Goal: Task Accomplishment & Management: Manage account settings

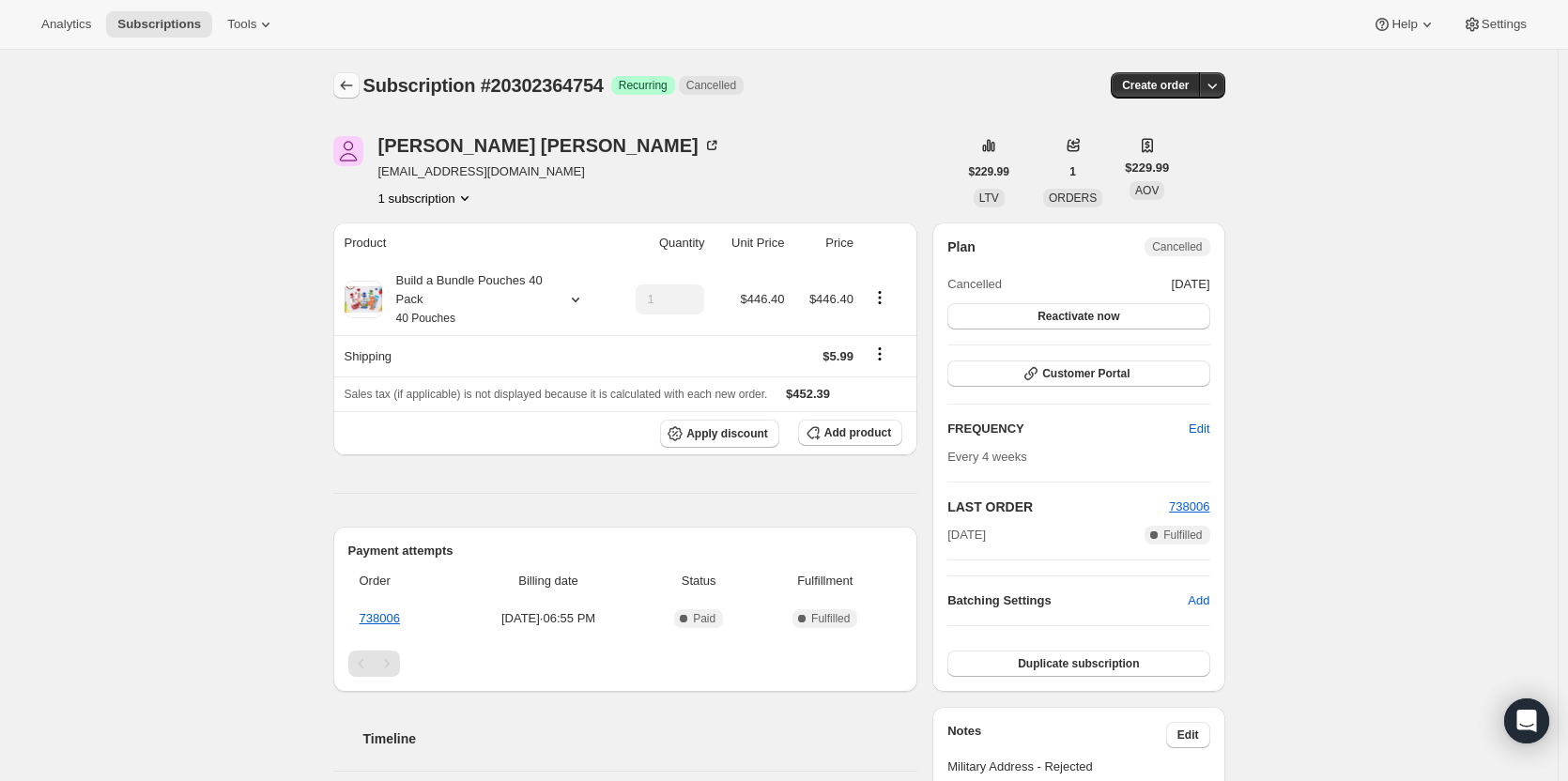
click at [347, 83] on icon "Subscriptions" at bounding box center [346, 85] width 12 height 10
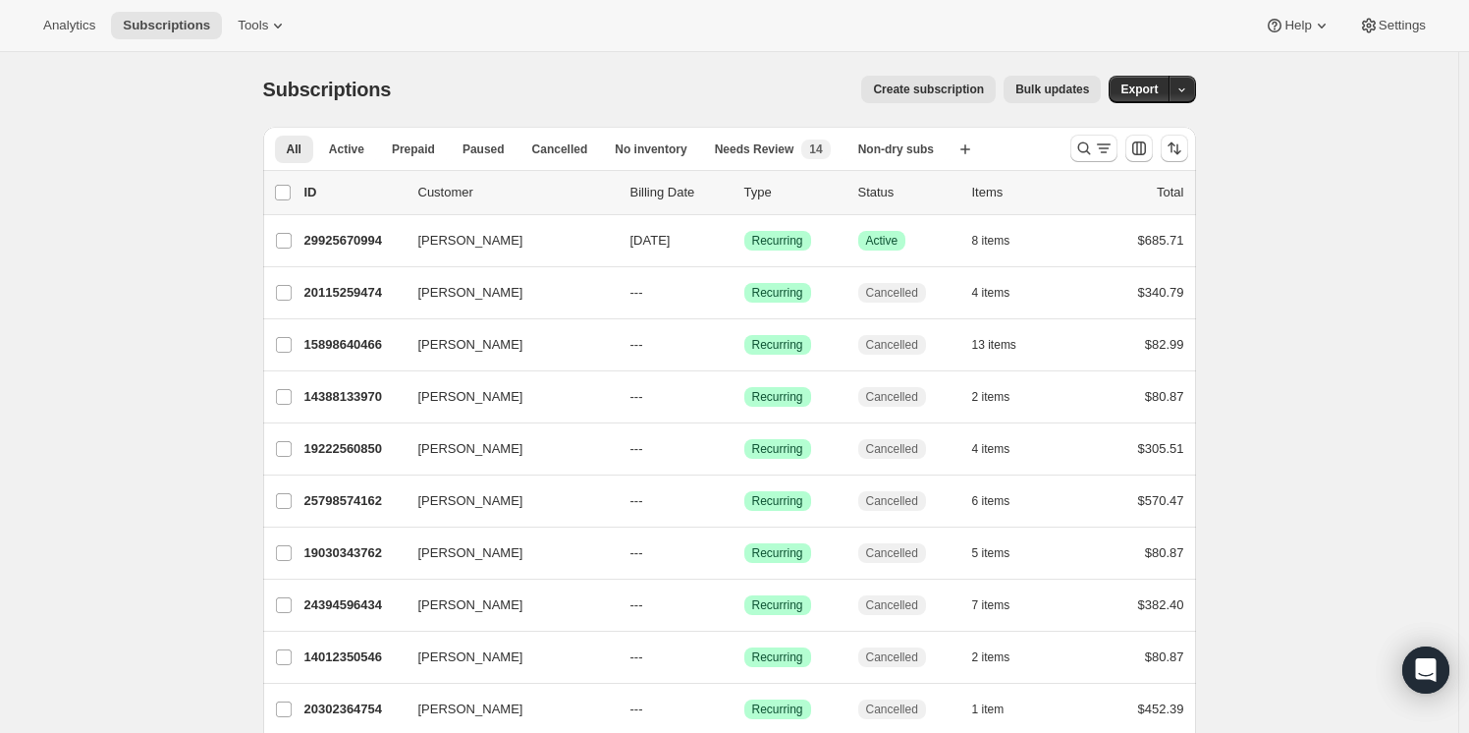
drag, startPoint x: 1340, startPoint y: 6, endPoint x: 702, endPoint y: 37, distance: 638.1
click at [702, 37] on div "Analytics Subscriptions Tools Help Settings" at bounding box center [734, 26] width 1469 height 52
click at [1086, 147] on icon "Search and filter results" at bounding box center [1084, 148] width 20 height 20
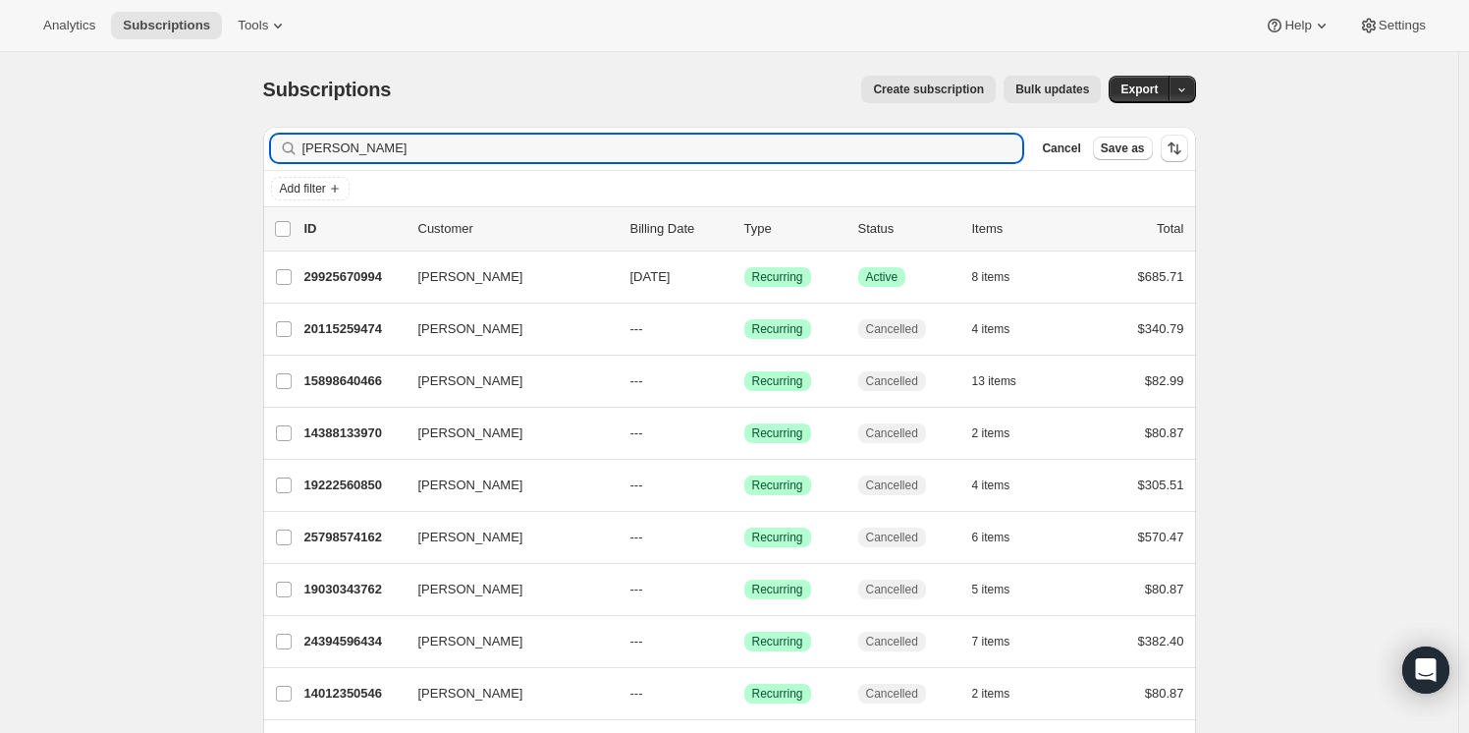
drag, startPoint x: 423, startPoint y: 143, endPoint x: 285, endPoint y: 143, distance: 138.5
click at [285, 143] on div "[PERSON_NAME] Clear" at bounding box center [647, 148] width 752 height 27
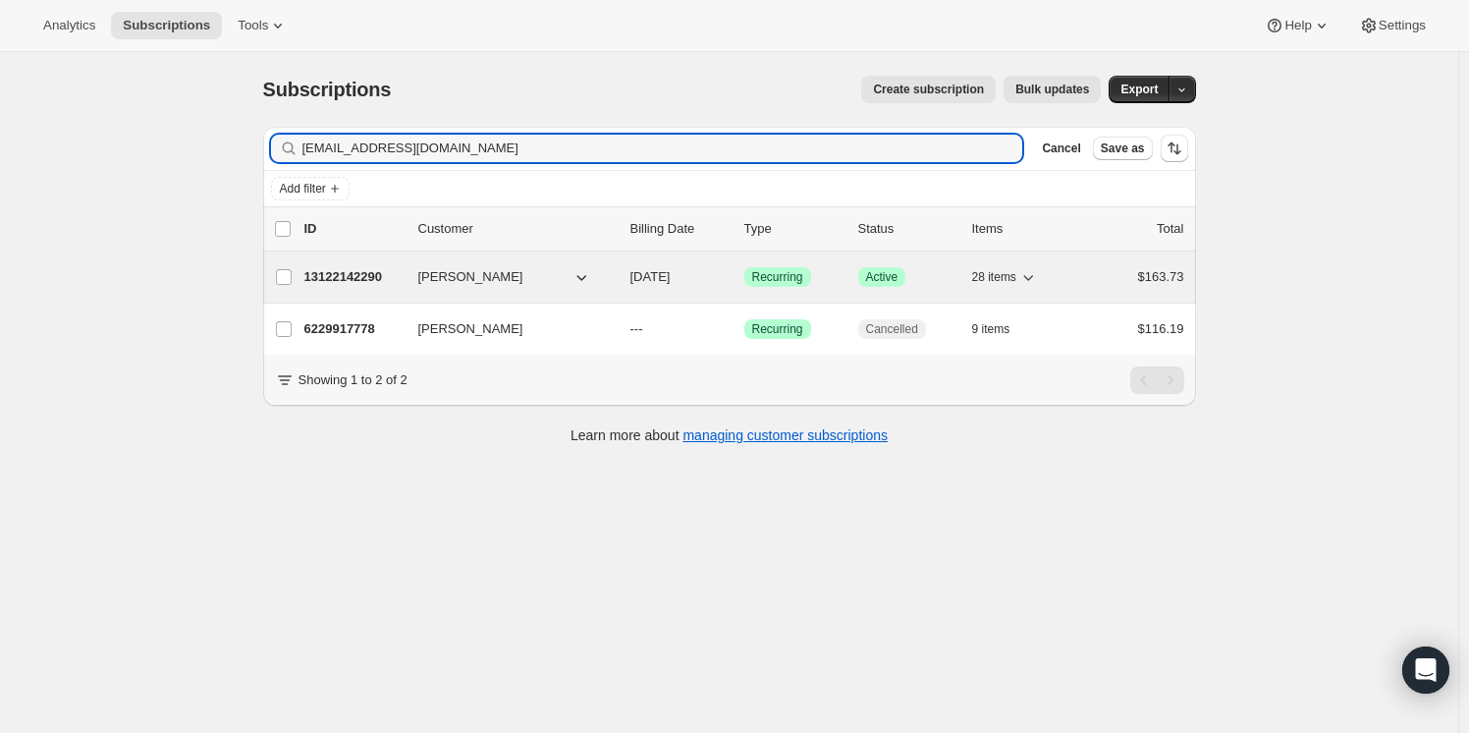
type input "[EMAIL_ADDRESS][DOMAIN_NAME]"
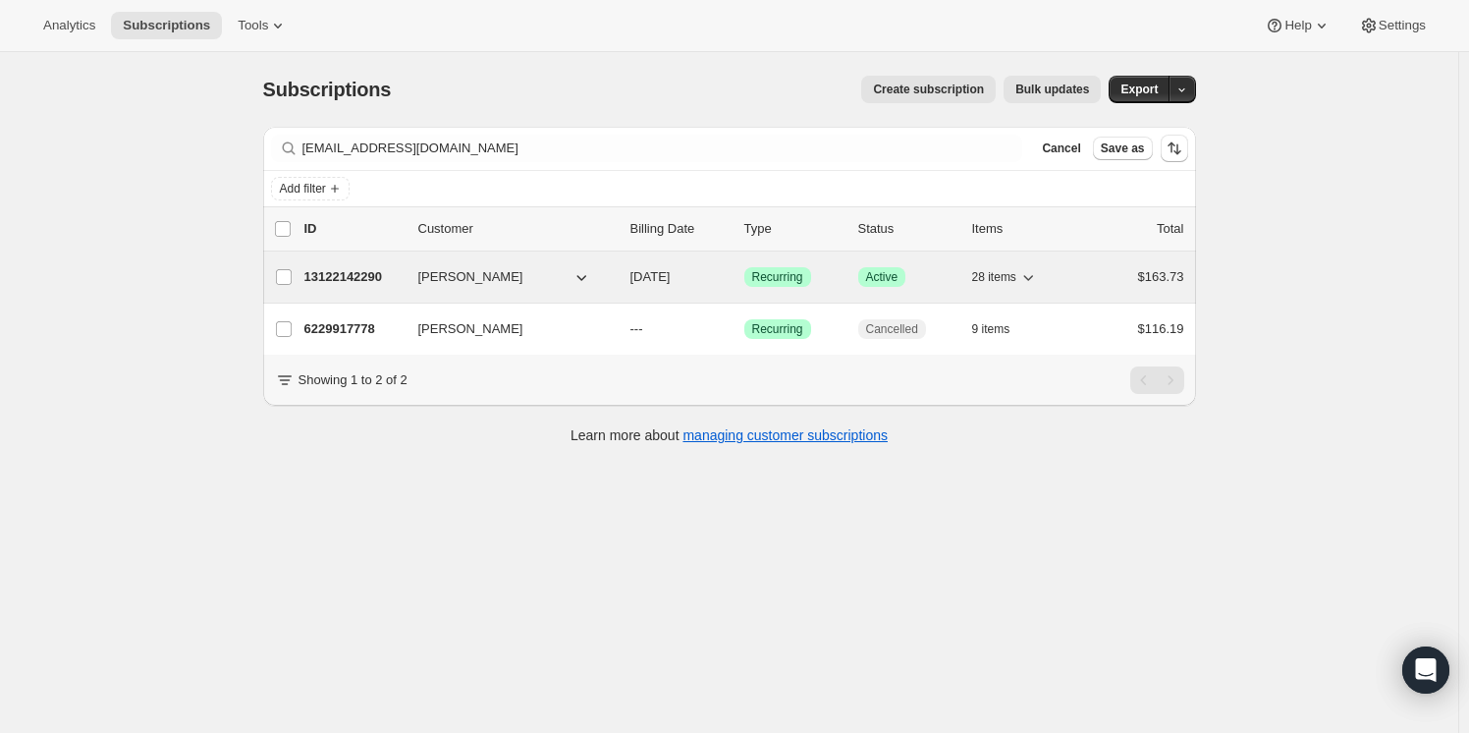
click at [344, 276] on p "13122142290" at bounding box center [353, 277] width 98 height 20
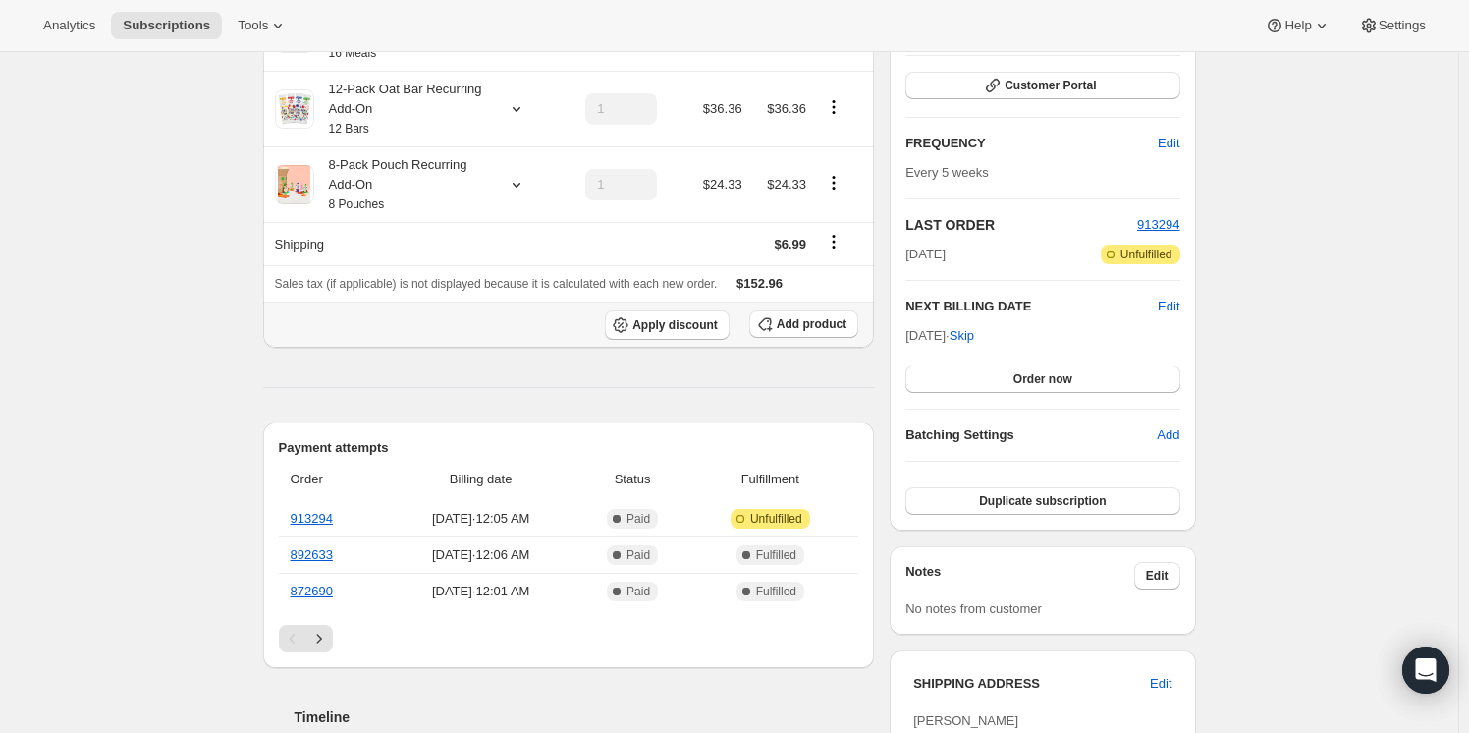
scroll to position [171, 0]
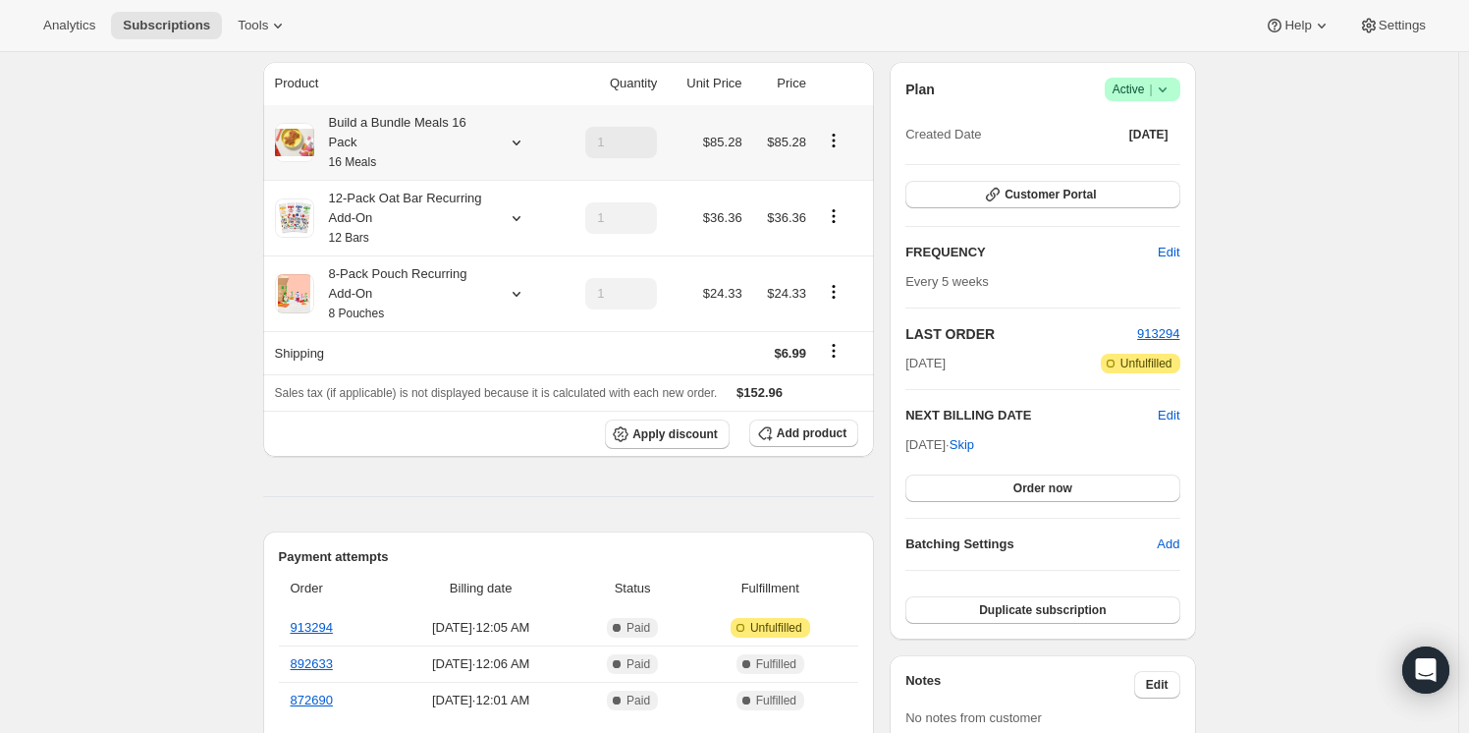
click at [517, 141] on icon at bounding box center [517, 143] width 20 height 20
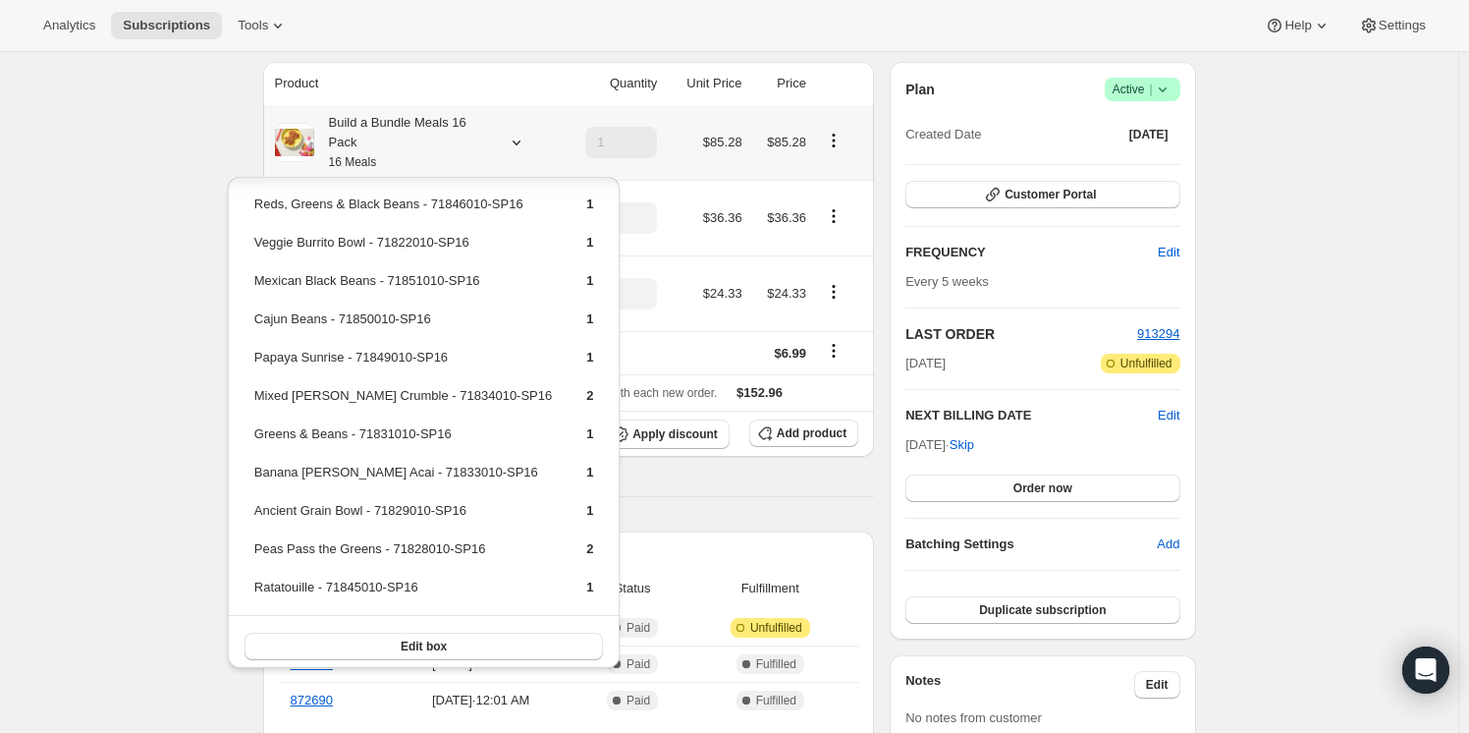
scroll to position [91, 0]
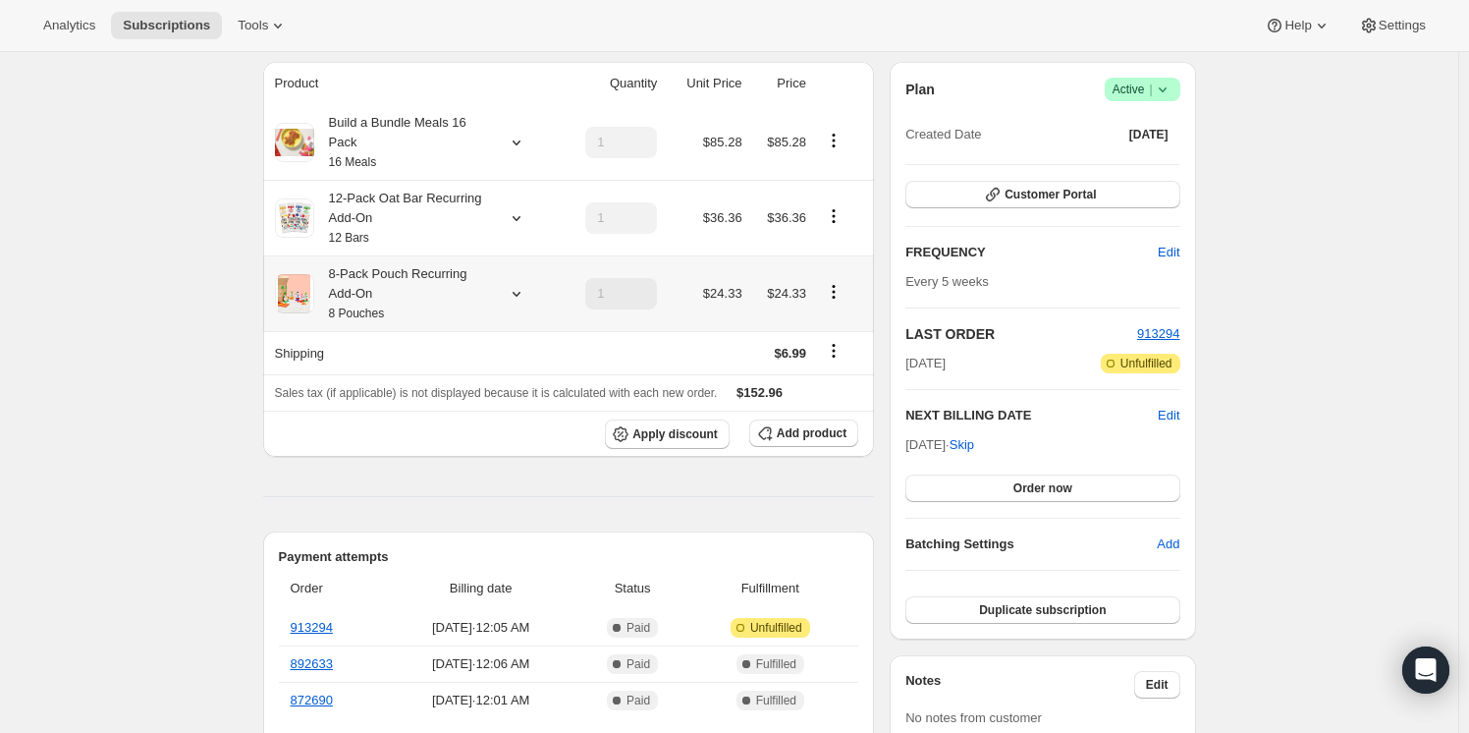
click at [520, 292] on icon at bounding box center [517, 294] width 20 height 20
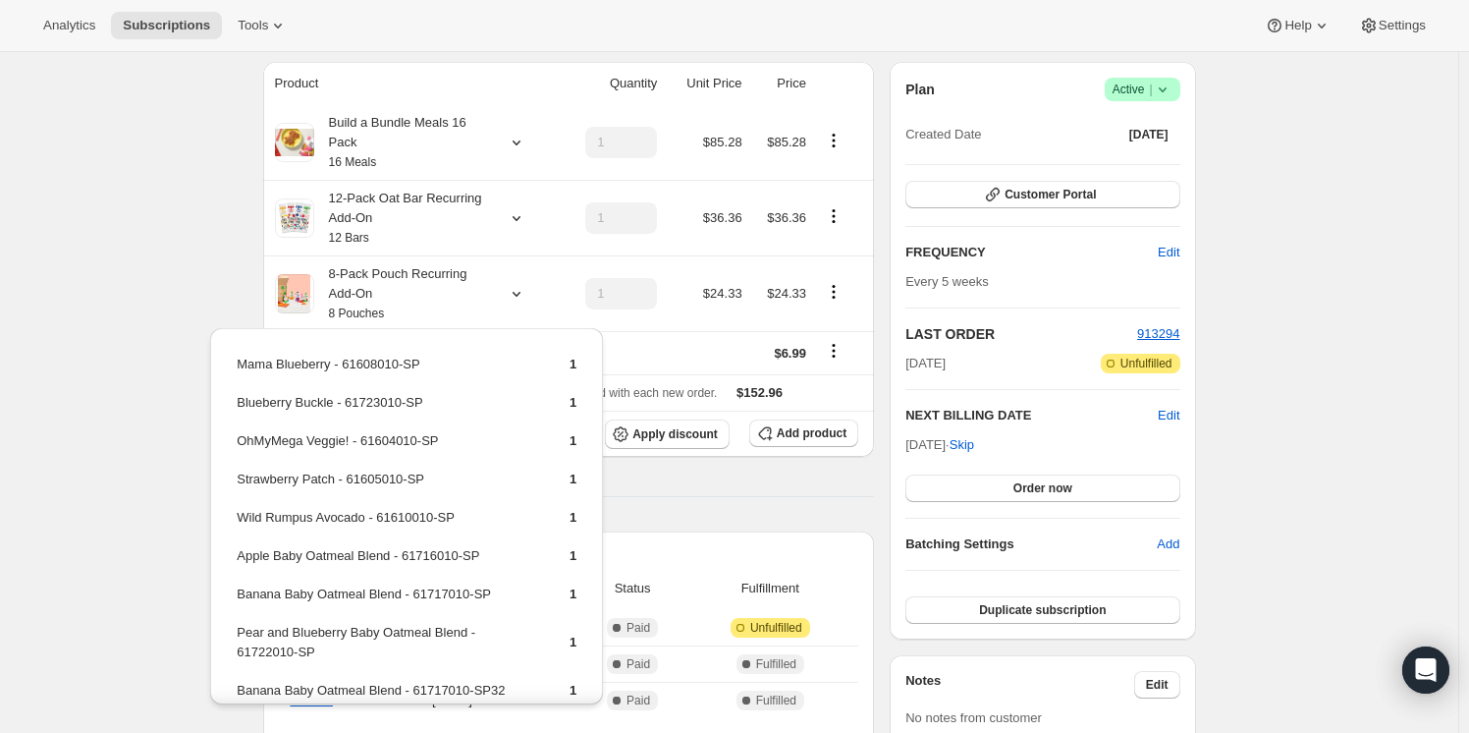
scroll to position [0, 0]
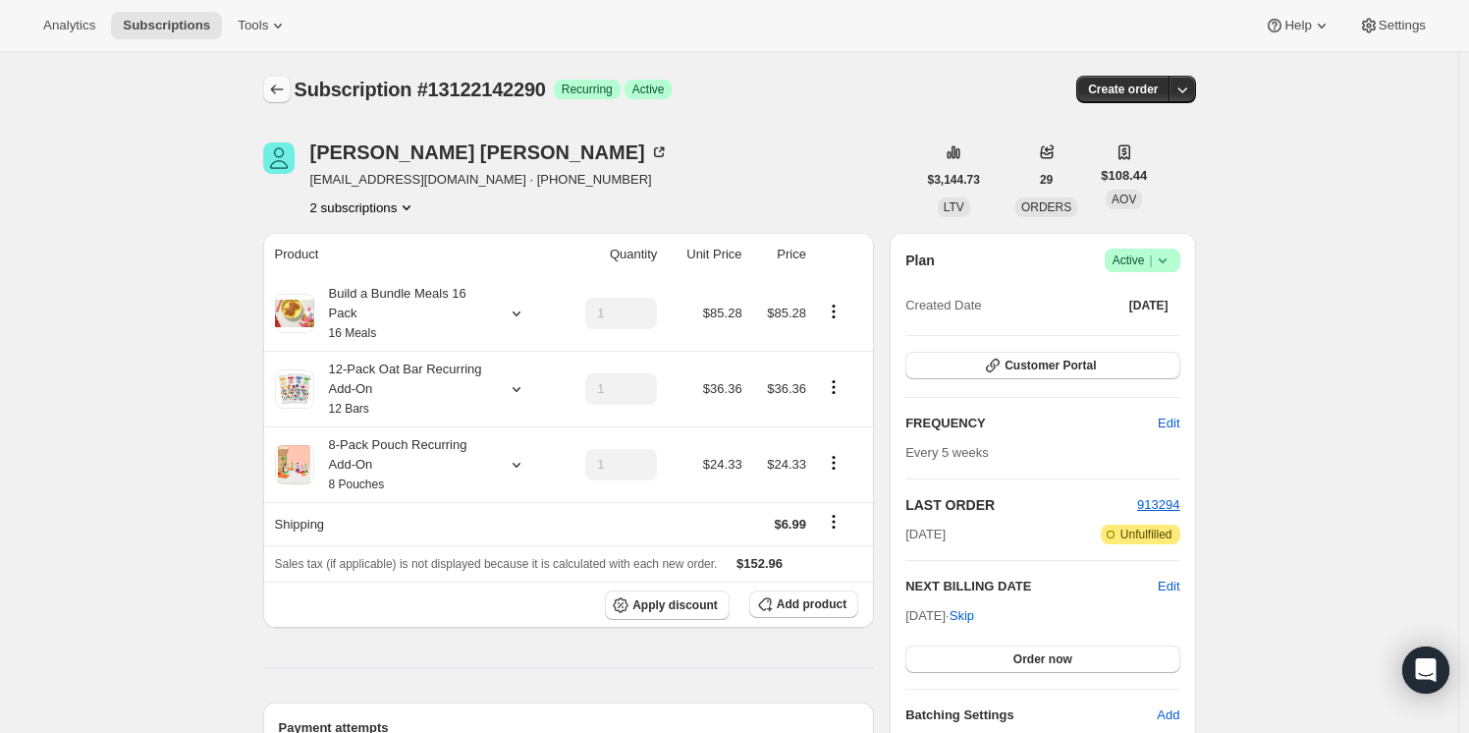
click at [275, 92] on icon "Subscriptions" at bounding box center [277, 90] width 20 height 20
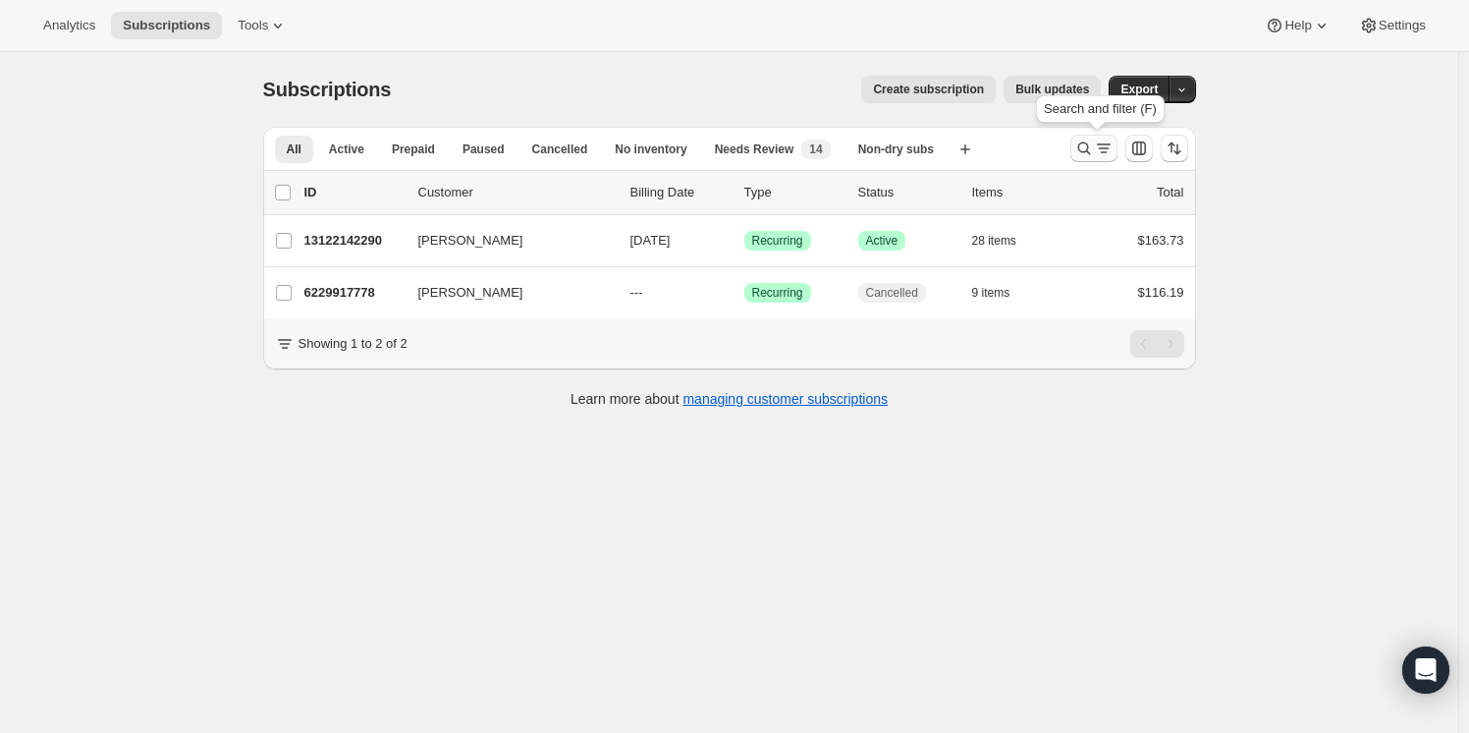
click at [1079, 142] on icon "Search and filter results" at bounding box center [1084, 148] width 20 height 20
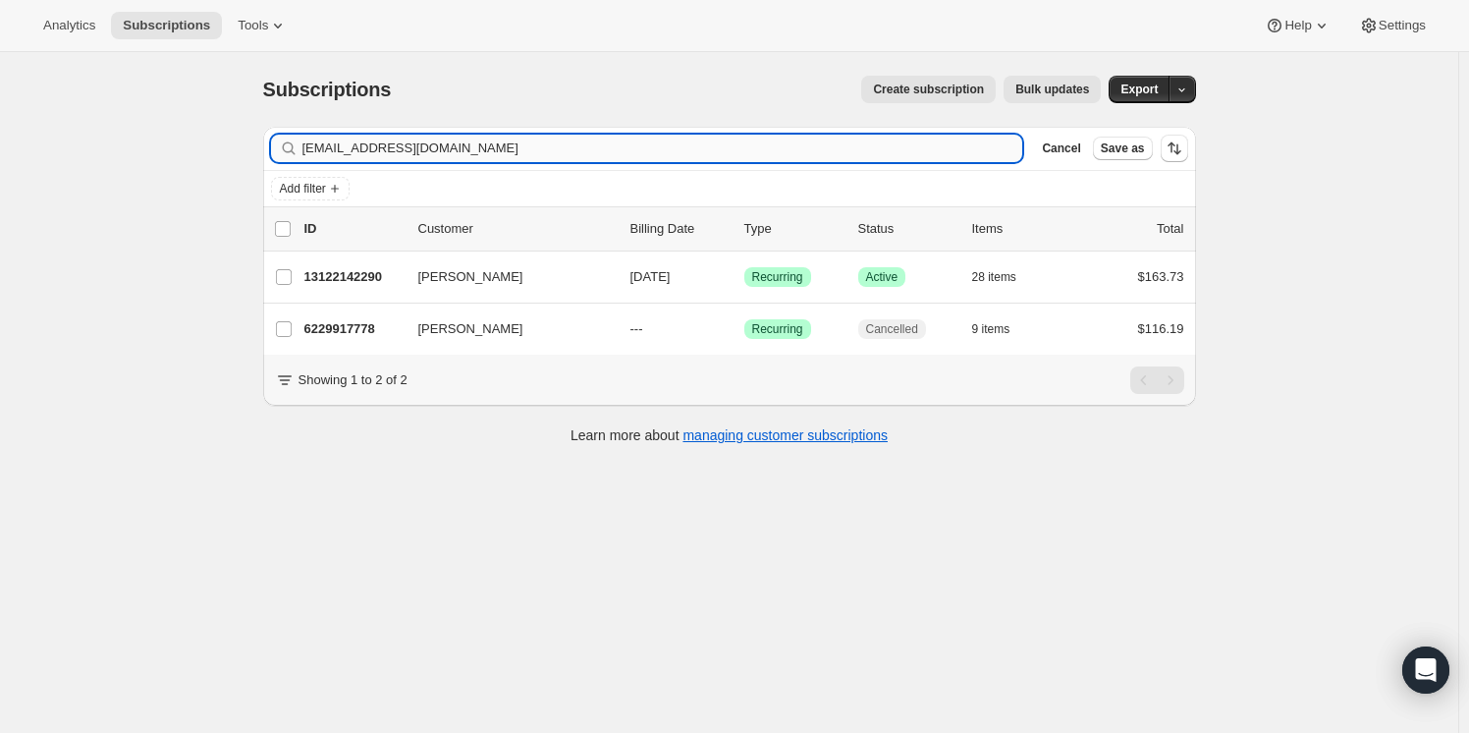
drag, startPoint x: 441, startPoint y: 149, endPoint x: 314, endPoint y: 154, distance: 126.8
click at [316, 153] on input "[EMAIL_ADDRESS][DOMAIN_NAME]" at bounding box center [662, 148] width 721 height 27
type input "m"
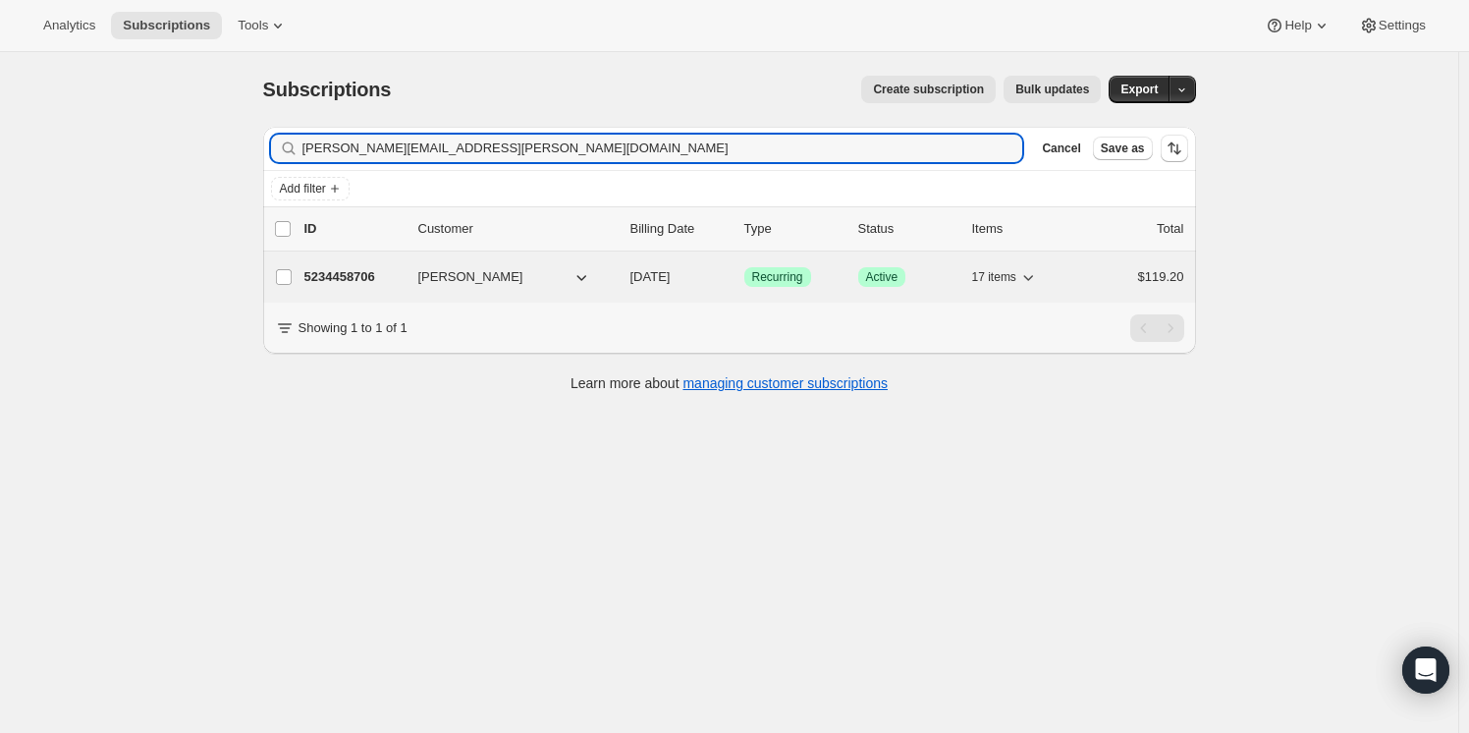
type input "[PERSON_NAME][EMAIL_ADDRESS][PERSON_NAME][DOMAIN_NAME]"
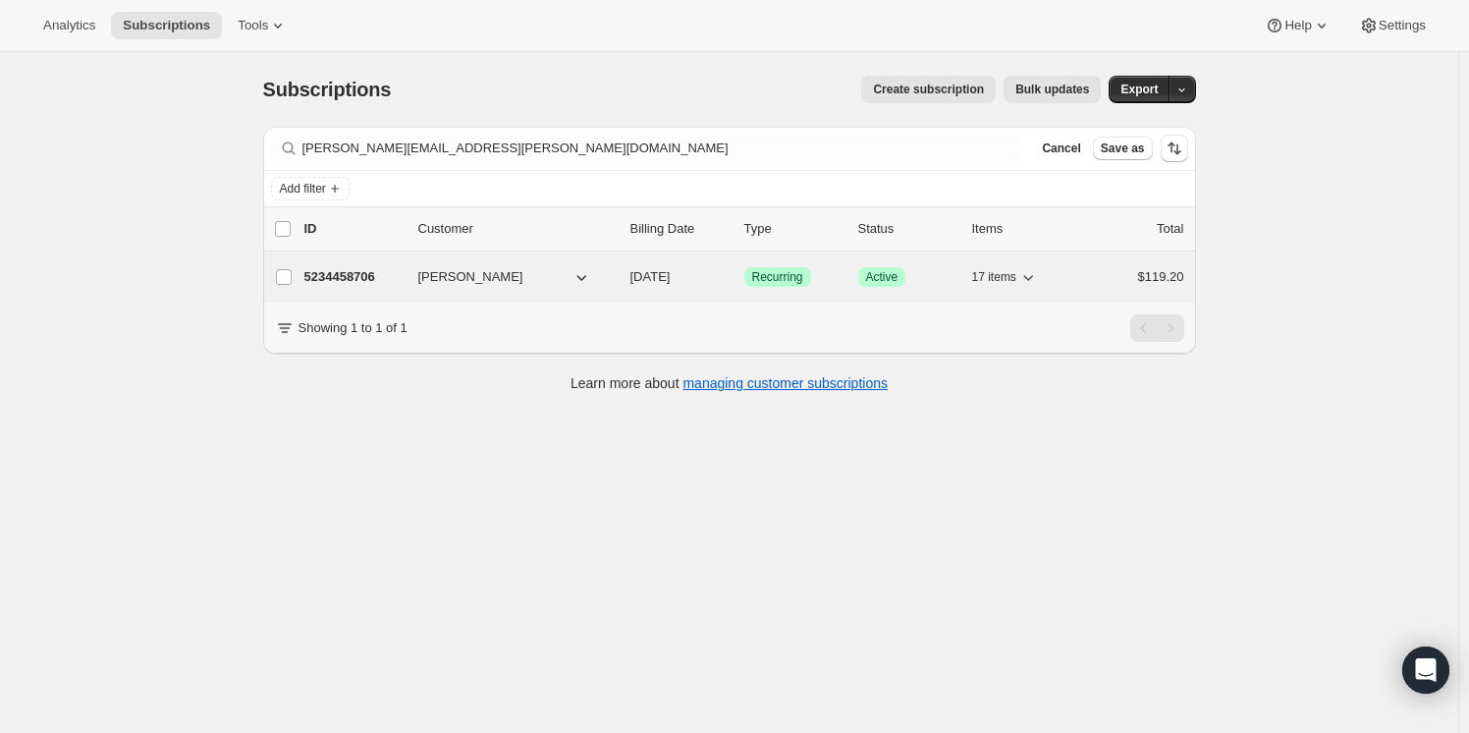
click at [342, 273] on p "5234458706" at bounding box center [353, 277] width 98 height 20
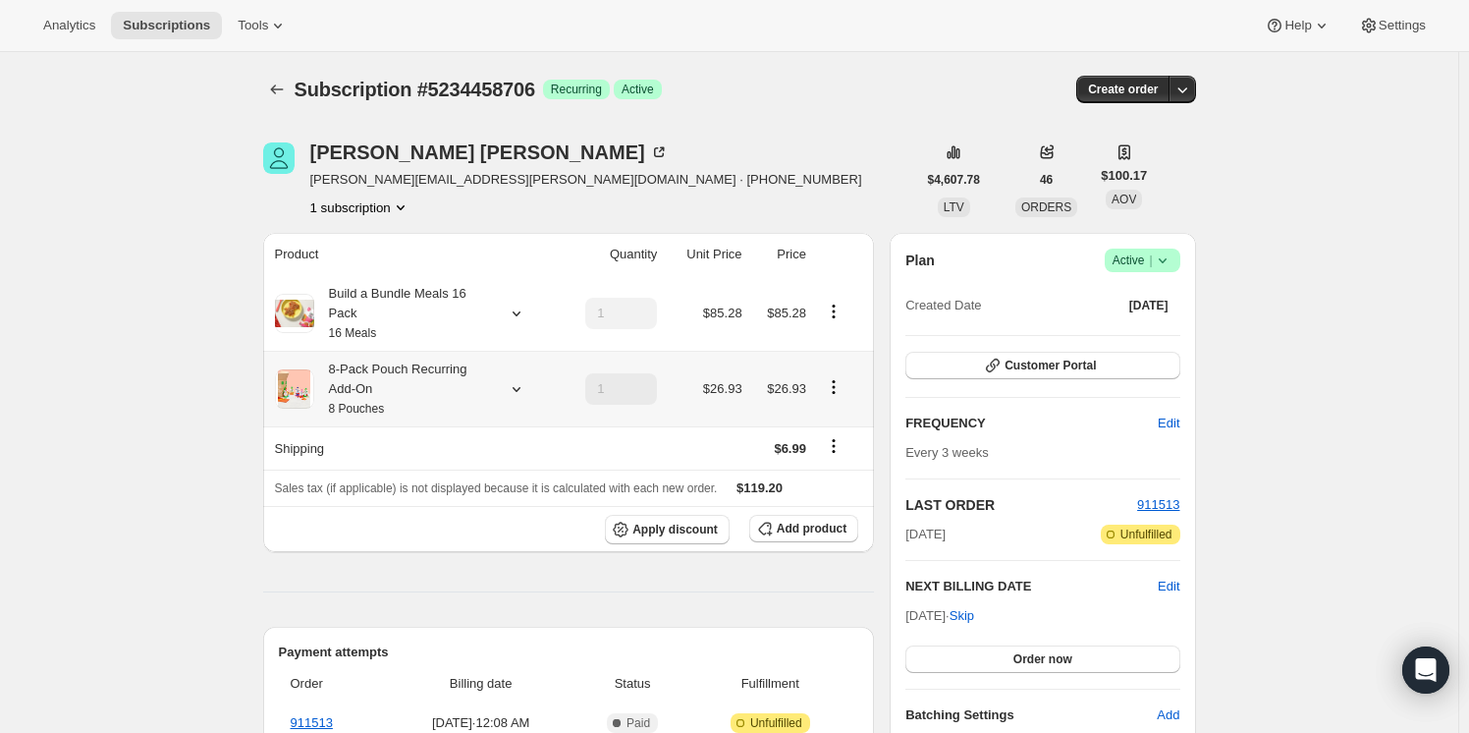
click at [512, 387] on icon at bounding box center [517, 389] width 20 height 20
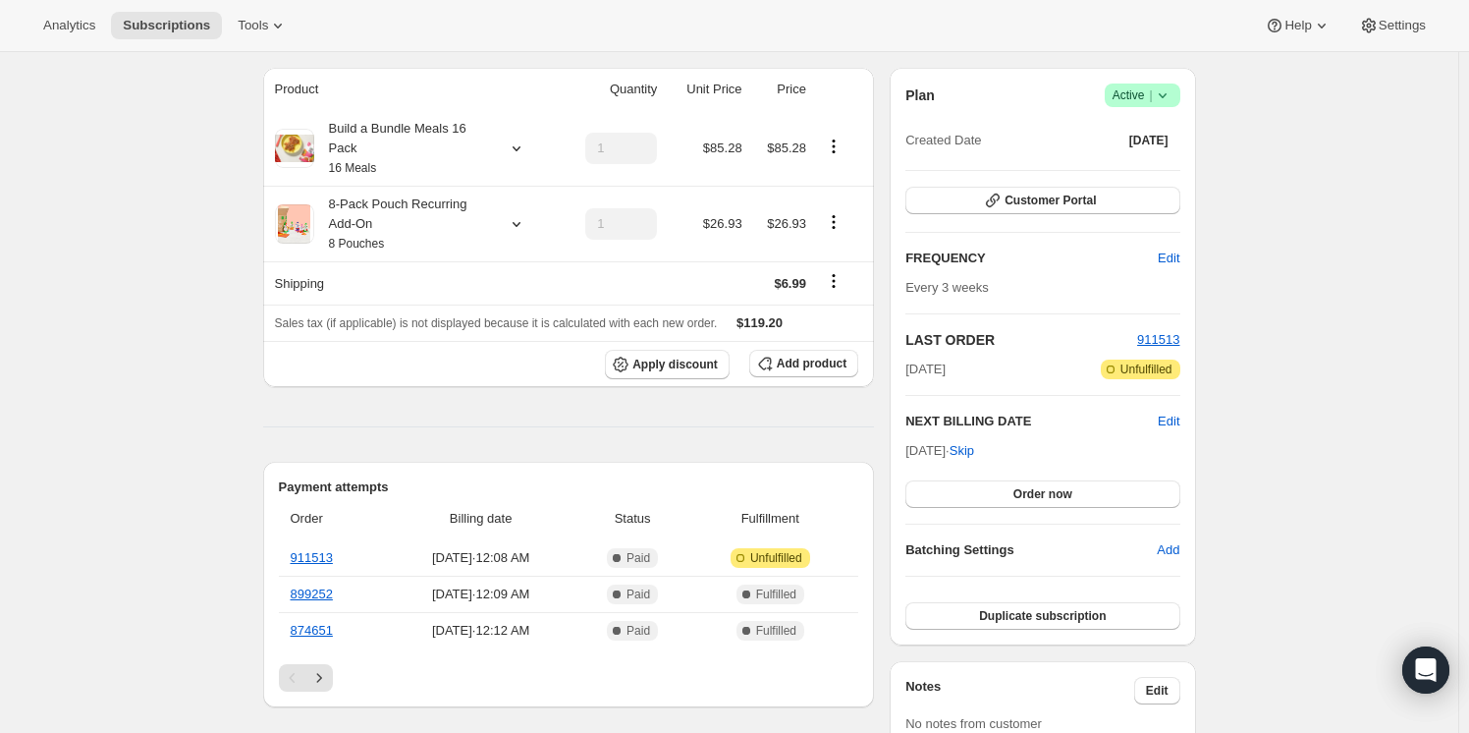
scroll to position [178, 0]
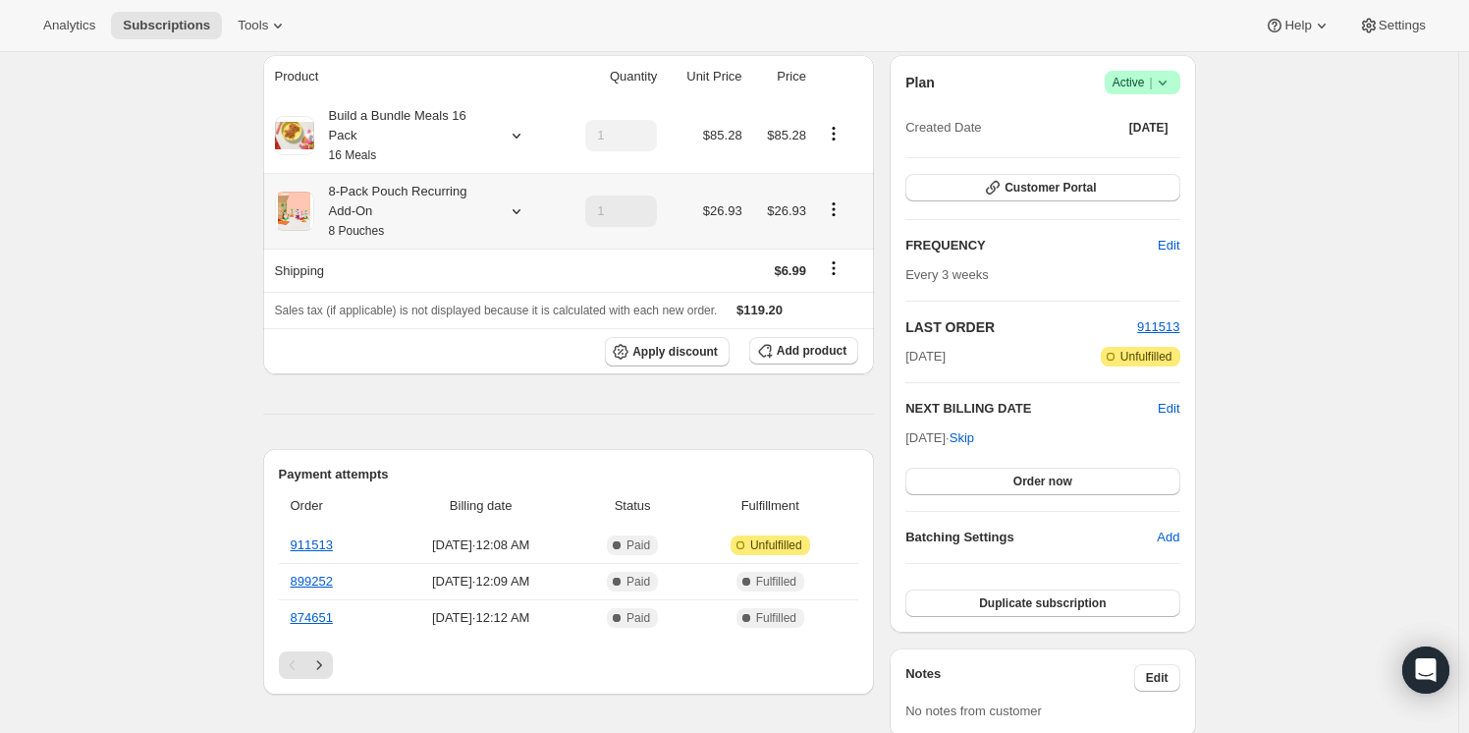
click at [520, 211] on icon at bounding box center [516, 211] width 8 height 5
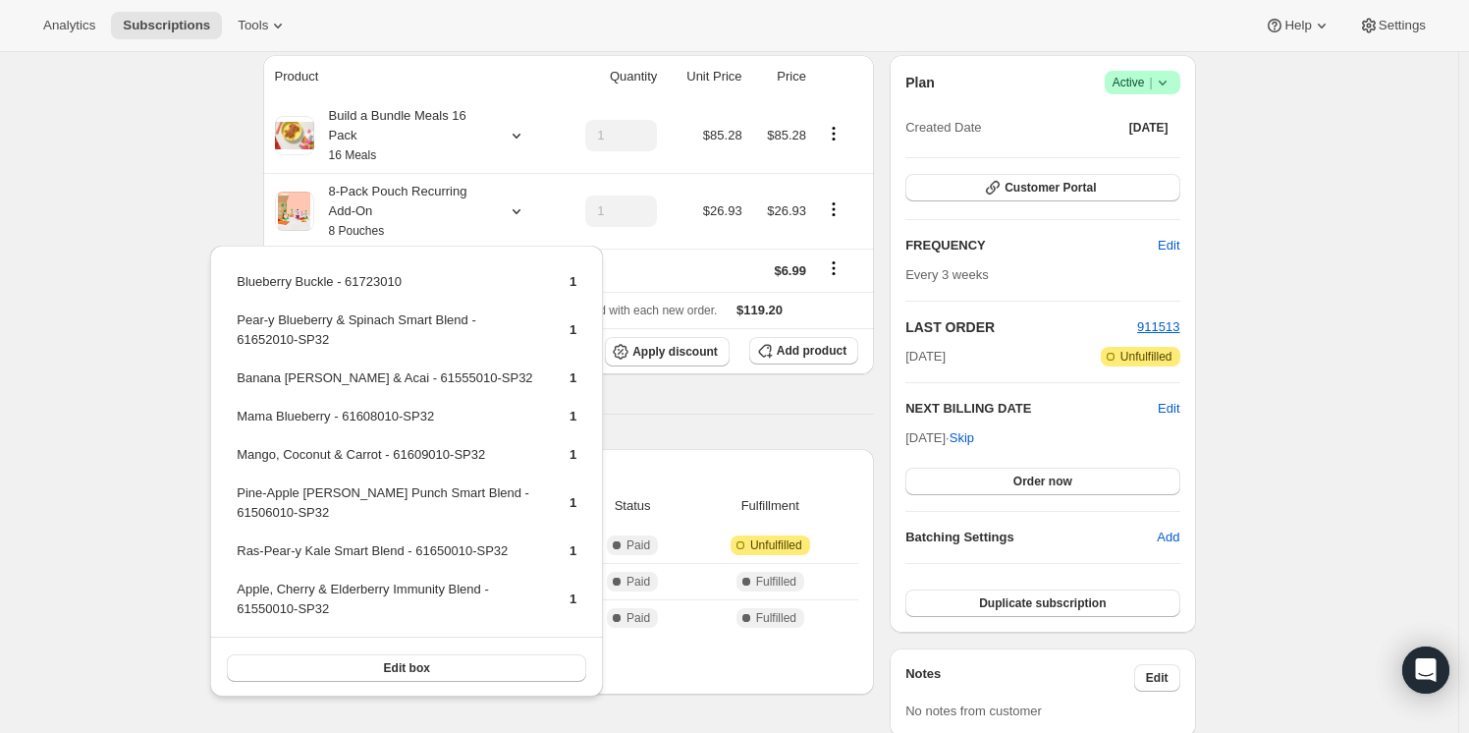
click at [1077, 2] on div "Analytics Subscriptions Tools Help Settings" at bounding box center [734, 26] width 1469 height 52
